Goal: Transaction & Acquisition: Obtain resource

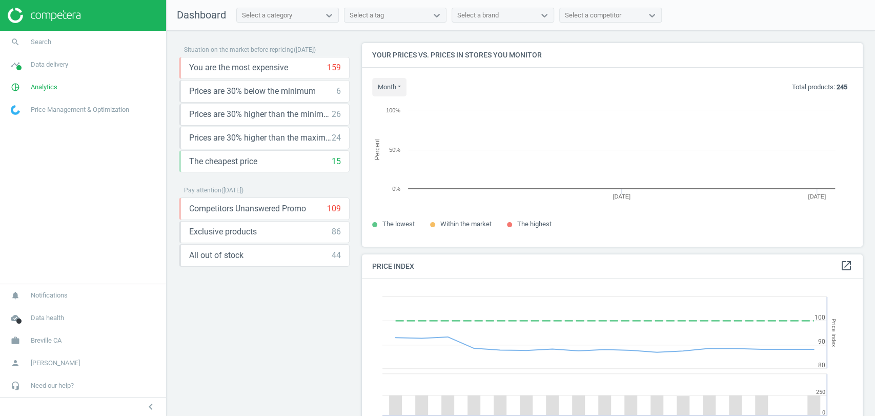
scroll to position [221, 510]
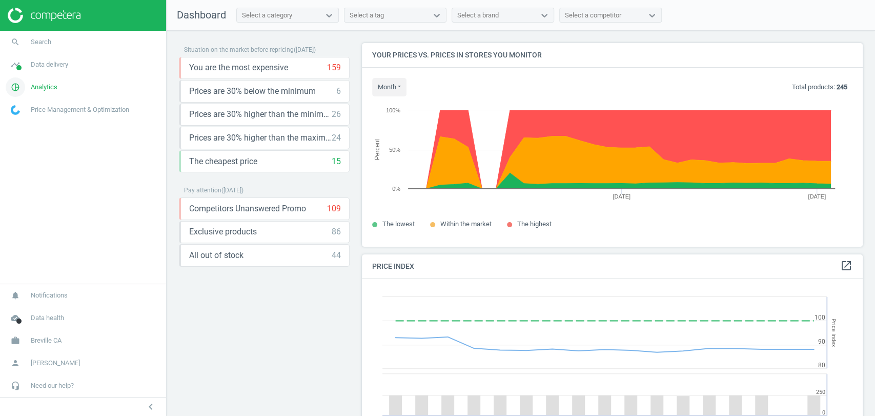
click at [53, 93] on link "pie_chart_outlined Analytics" at bounding box center [83, 87] width 166 height 23
click at [34, 124] on span "Products" at bounding box center [23, 124] width 24 height 8
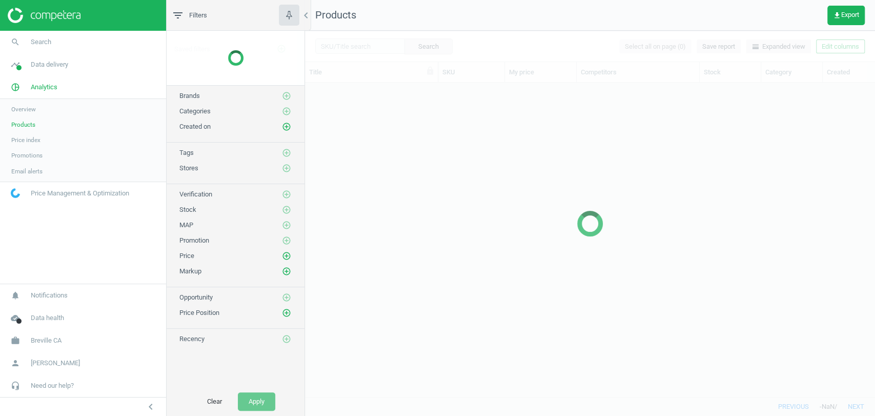
scroll to position [296, 561]
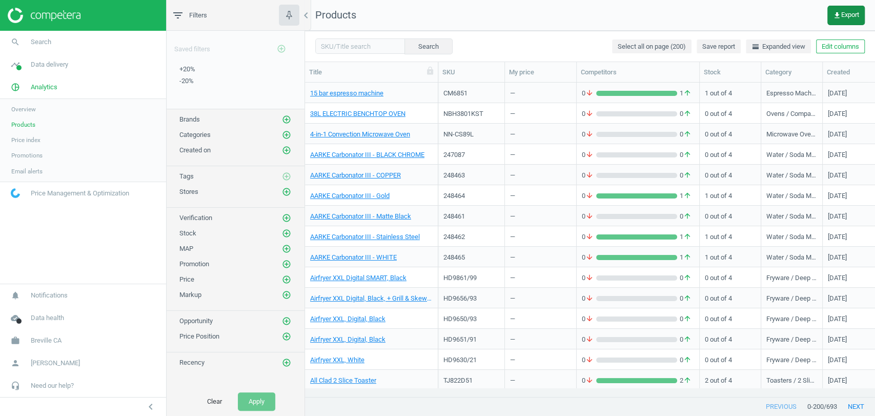
click at [846, 22] on button "get_app Export" at bounding box center [846, 15] width 37 height 19
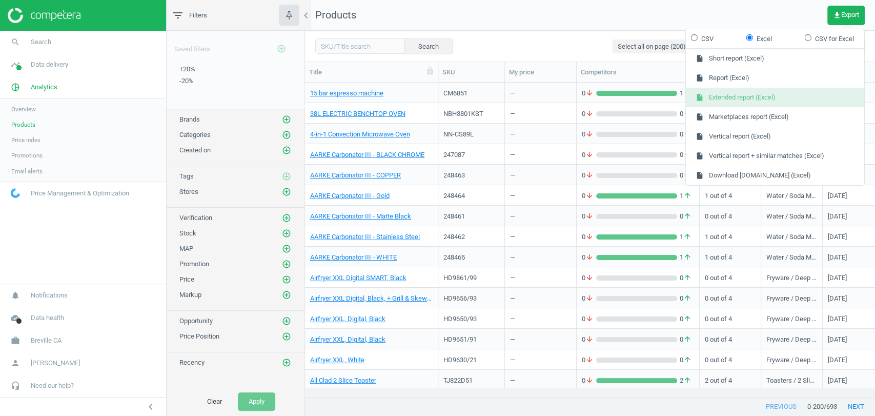
click at [775, 100] on button "insert_drive_file Extended report (Excel)" at bounding box center [775, 97] width 178 height 19
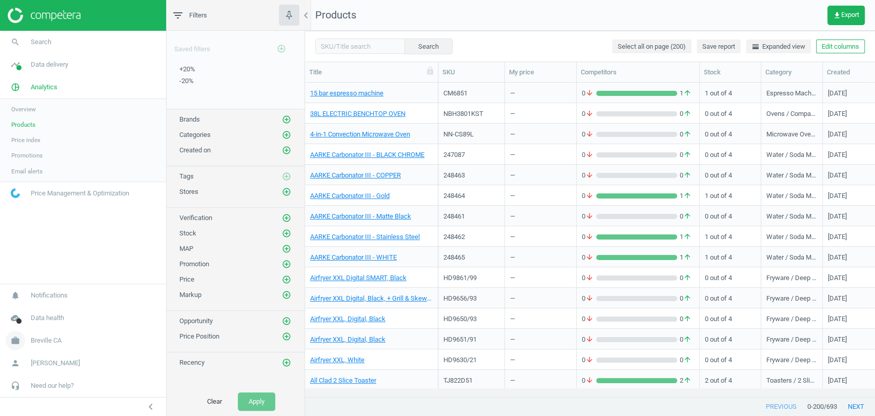
click at [52, 344] on span "Breville CA" at bounding box center [46, 340] width 31 height 9
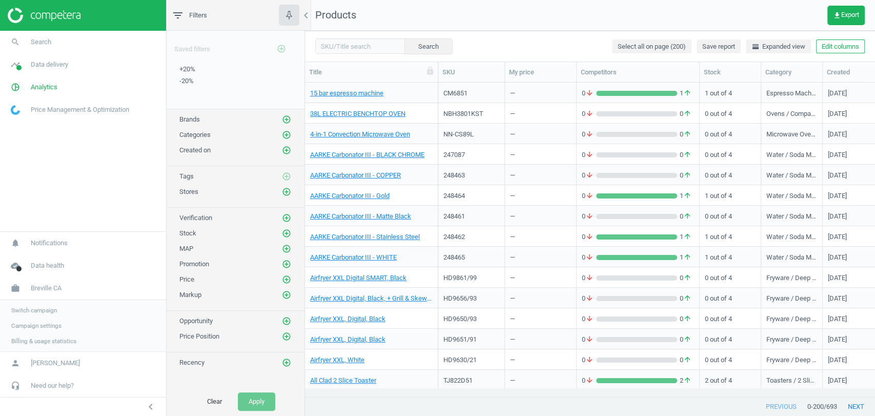
click at [41, 311] on span "Switch campaign" at bounding box center [34, 310] width 46 height 8
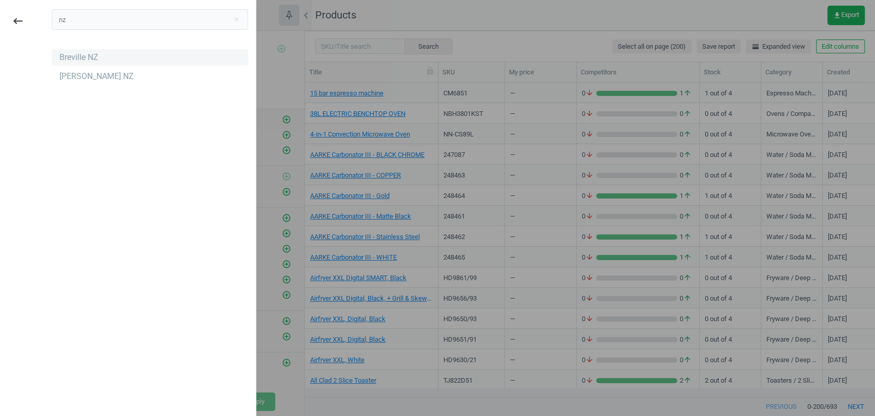
type input "nz"
click at [67, 59] on div "Breville NZ" at bounding box center [78, 57] width 39 height 11
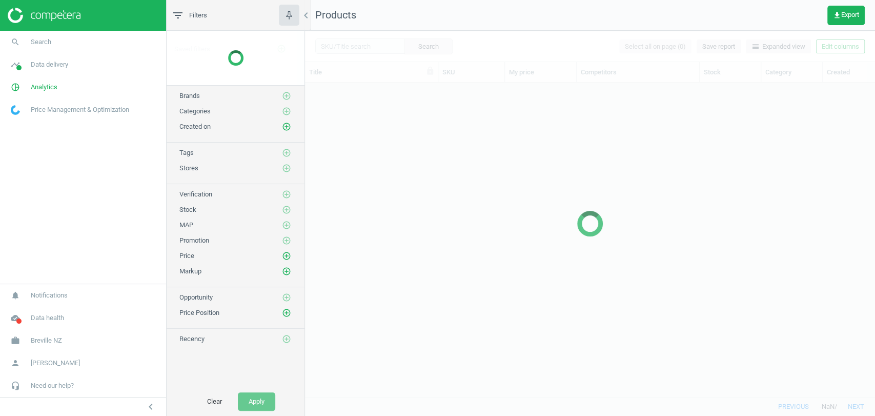
scroll to position [296, 561]
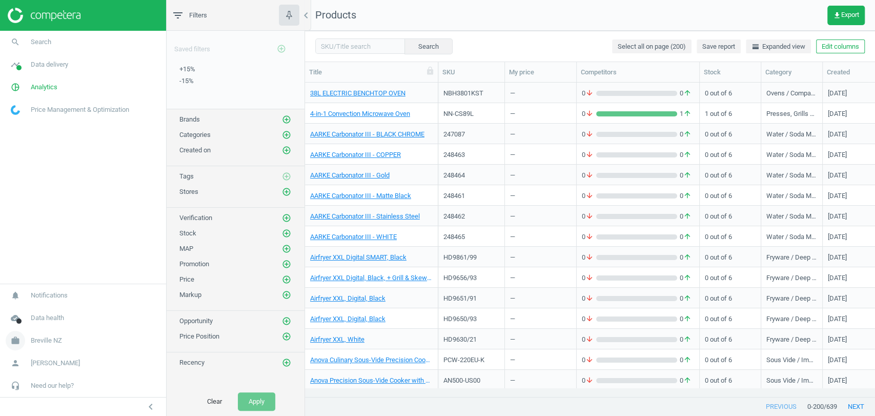
click at [64, 337] on link "work Breville NZ" at bounding box center [83, 340] width 166 height 23
click at [43, 310] on span "Switch campaign" at bounding box center [34, 310] width 46 height 8
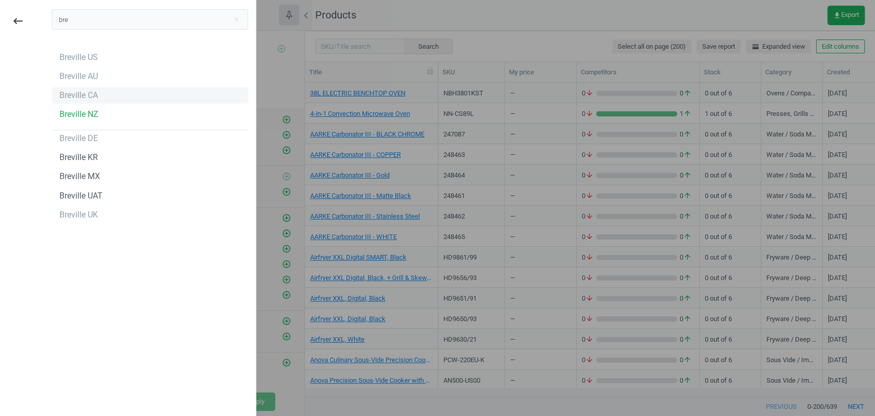
type input "bre"
click at [72, 92] on div "Breville CA" at bounding box center [78, 95] width 38 height 11
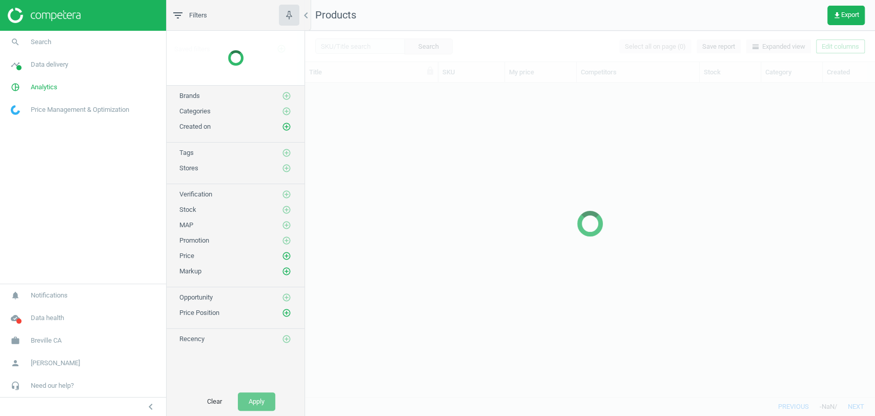
scroll to position [296, 561]
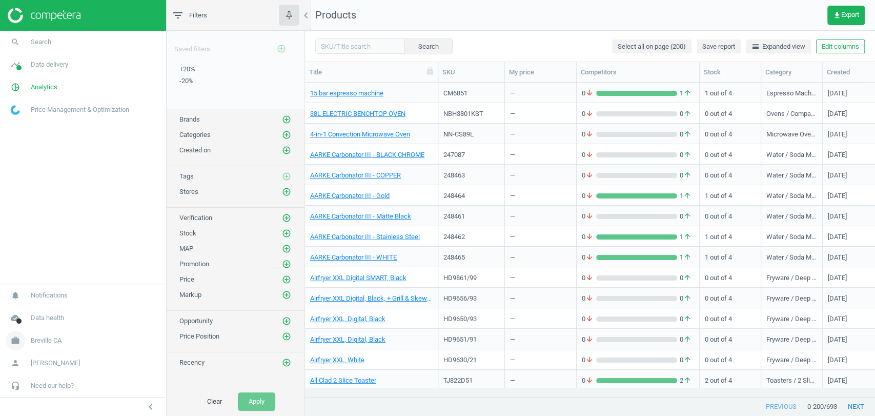
click at [56, 338] on span "Breville CA" at bounding box center [46, 340] width 31 height 9
click at [53, 305] on link "Switch campaign" at bounding box center [83, 309] width 166 height 15
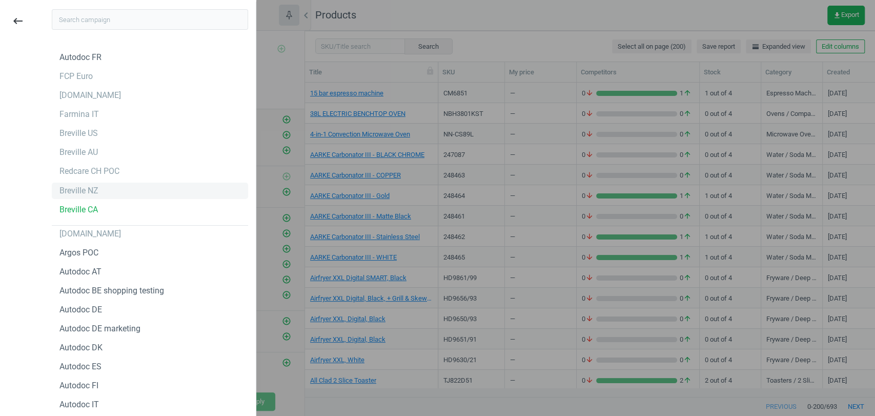
click at [98, 191] on div "Breville NZ" at bounding box center [150, 191] width 196 height 16
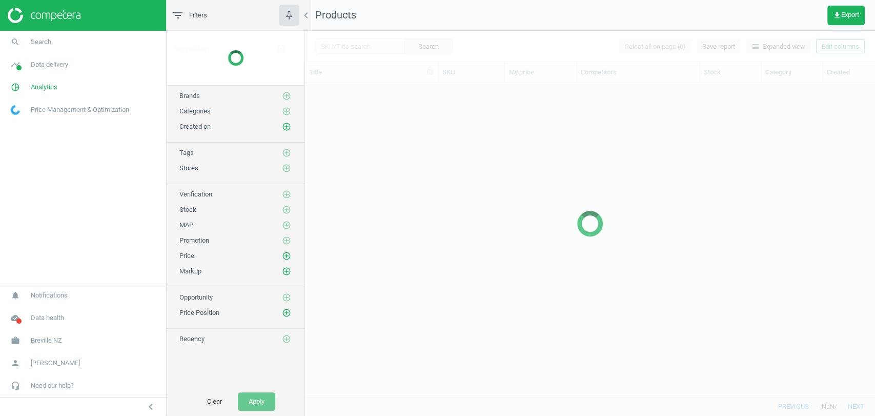
scroll to position [296, 561]
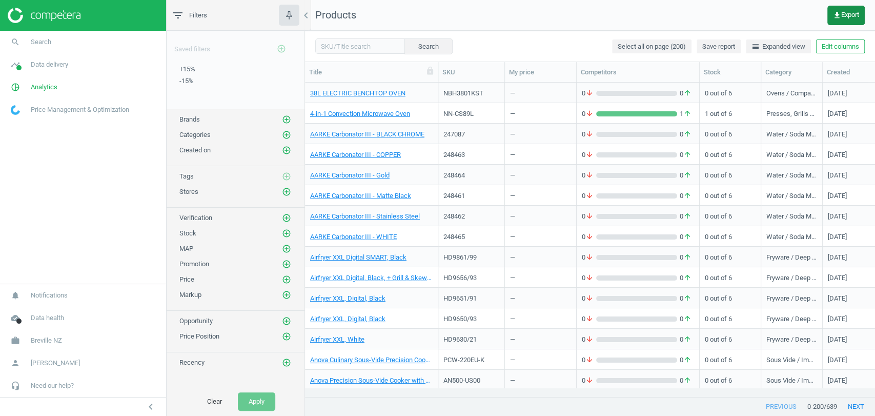
click at [844, 22] on button "get_app Export" at bounding box center [846, 15] width 37 height 19
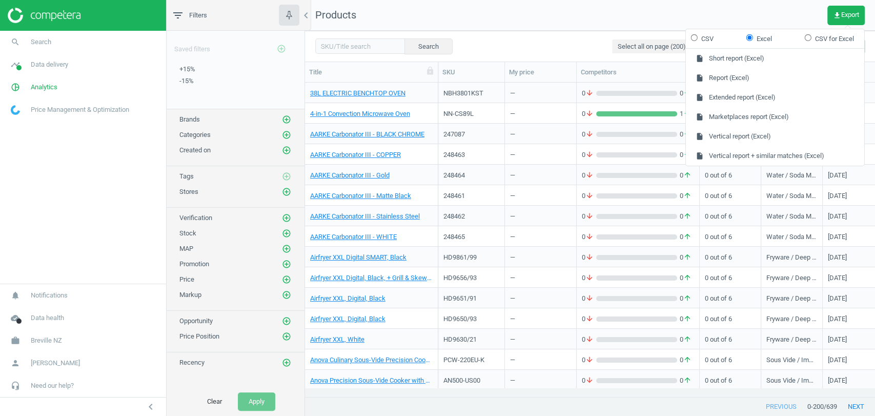
click at [747, 12] on nav "Products get_app Export" at bounding box center [590, 15] width 570 height 31
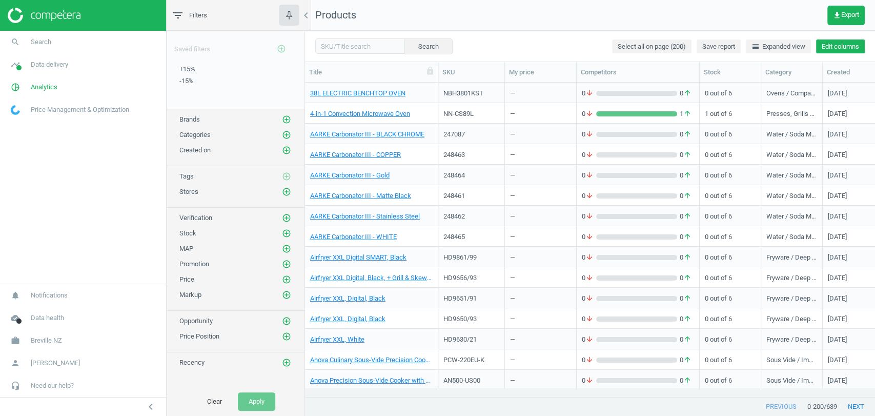
click at [826, 50] on button "Edit columns" at bounding box center [840, 46] width 49 height 14
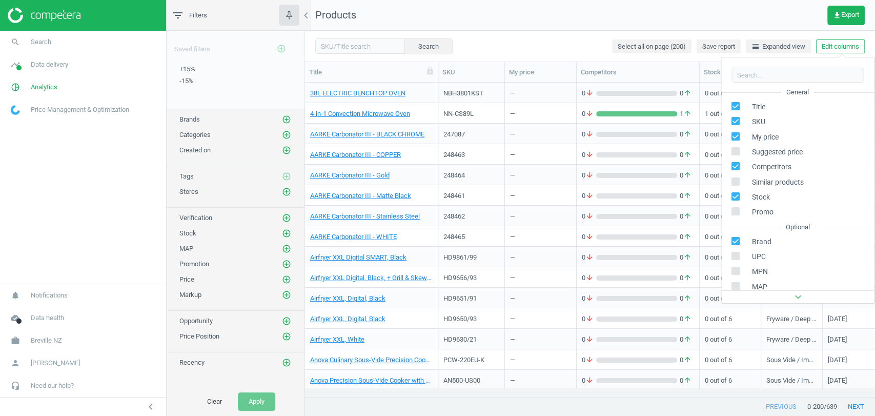
scroll to position [139, 0]
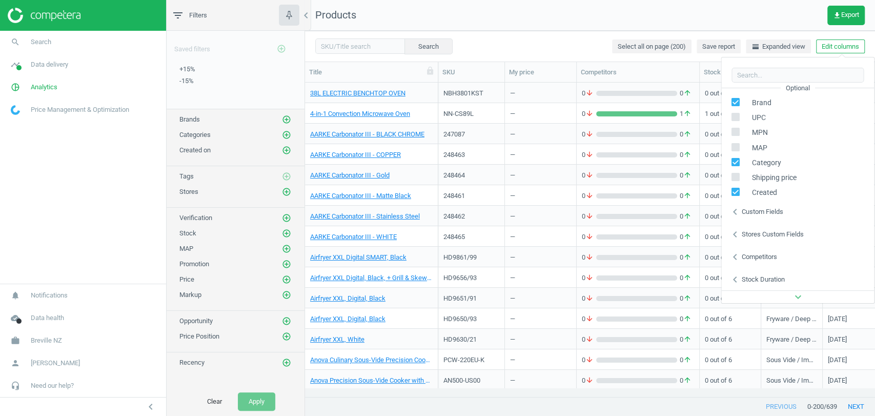
click at [761, 210] on div "Custom fields" at bounding box center [762, 211] width 42 height 9
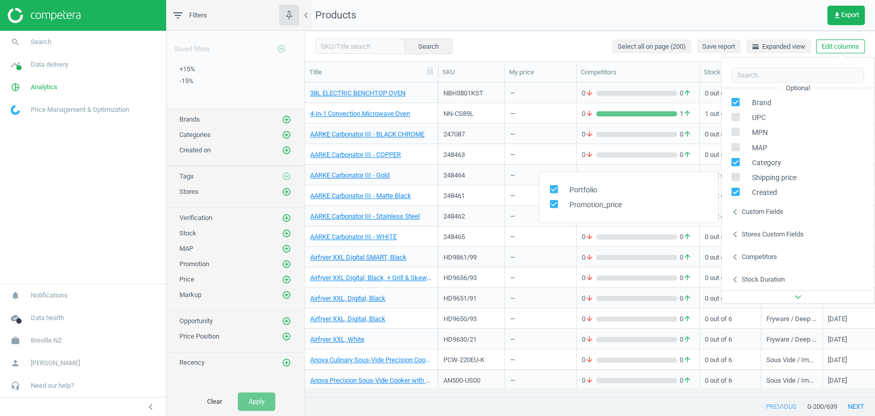
click at [761, 210] on div "Custom fields" at bounding box center [762, 211] width 42 height 9
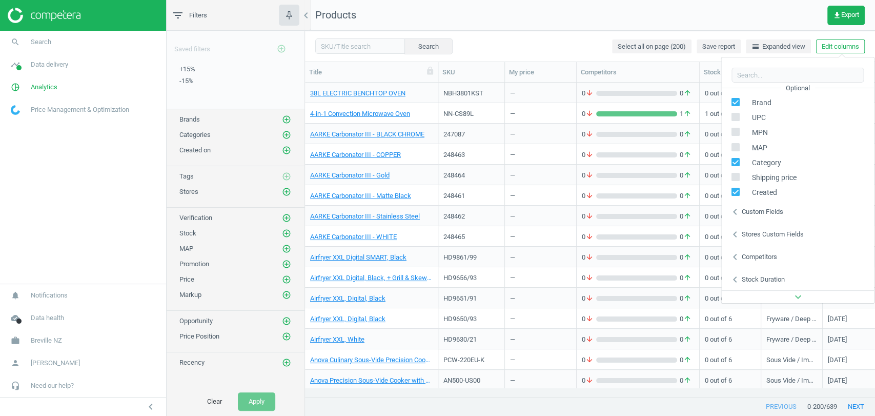
click at [715, 18] on nav "Products get_app Export" at bounding box center [590, 15] width 570 height 31
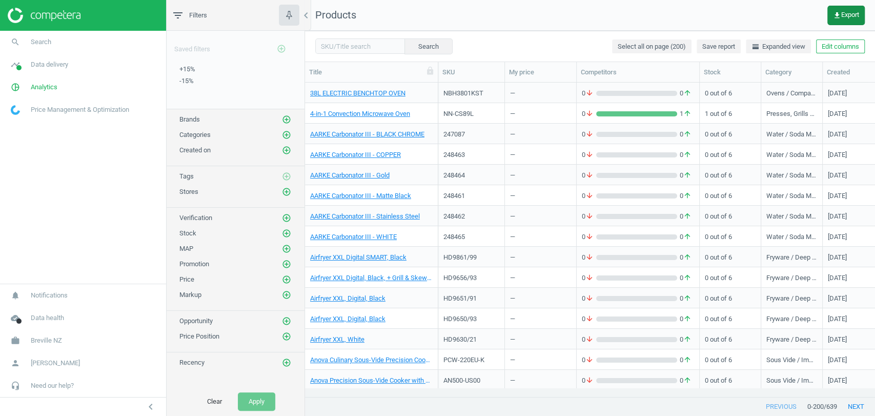
click at [848, 22] on button "get_app Export" at bounding box center [846, 15] width 37 height 19
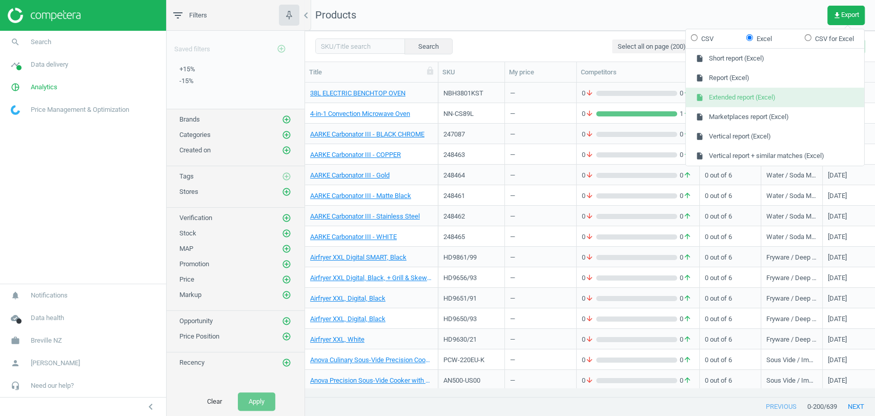
click at [769, 92] on button "insert_drive_file Extended report (Excel)" at bounding box center [775, 97] width 178 height 19
